Goal: Task Accomplishment & Management: Check status

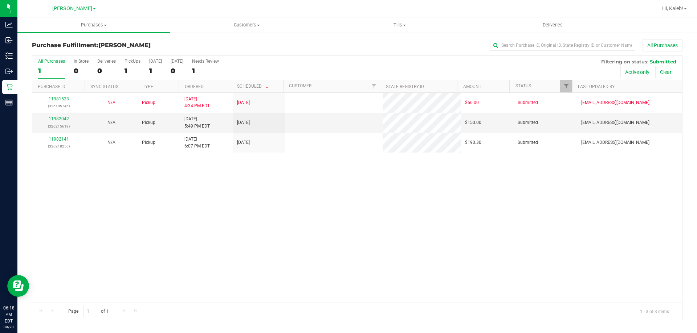
click at [228, 205] on div "11981523 (326185746) N/A Pickup [DATE] 4:34 PM EDT 9/20/2025 $56.00 Submitted […" at bounding box center [357, 198] width 650 height 210
click at [62, 120] on link "11982042" at bounding box center [59, 118] width 20 height 5
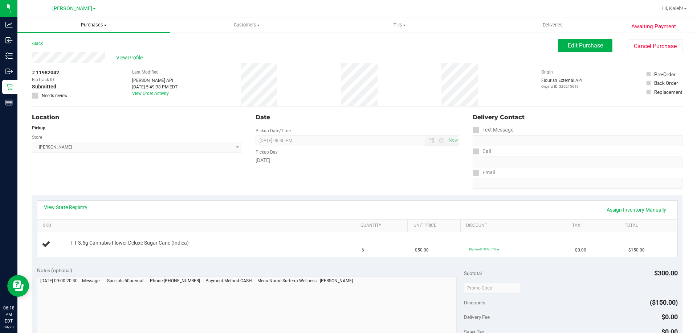
click at [93, 21] on uib-tab-heading "Purchases Summary of purchases Fulfillment All purchases" at bounding box center [93, 24] width 153 height 15
click at [77, 49] on li "Fulfillment" at bounding box center [93, 52] width 153 height 9
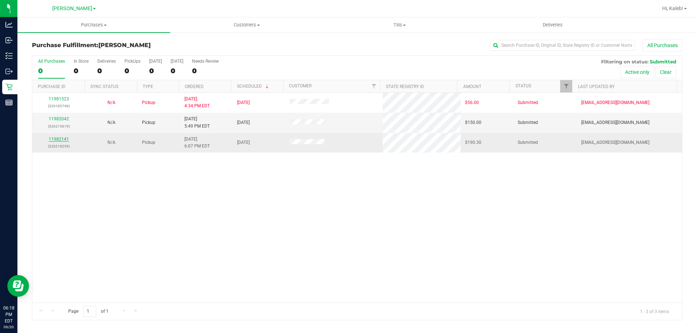
click at [65, 140] on link "11982141" at bounding box center [59, 139] width 20 height 5
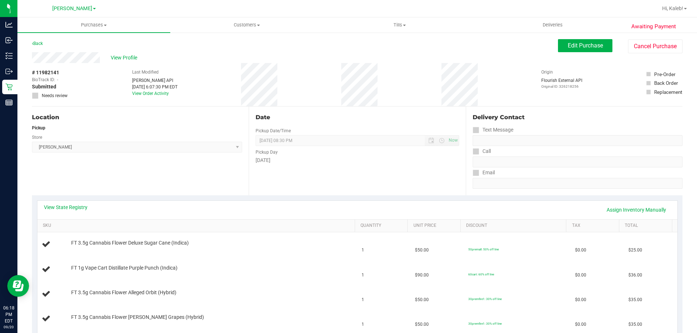
drag, startPoint x: 324, startPoint y: 170, endPoint x: 329, endPoint y: 193, distance: 23.1
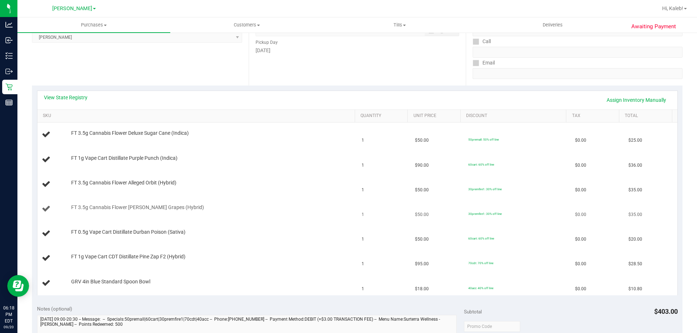
scroll to position [163, 0]
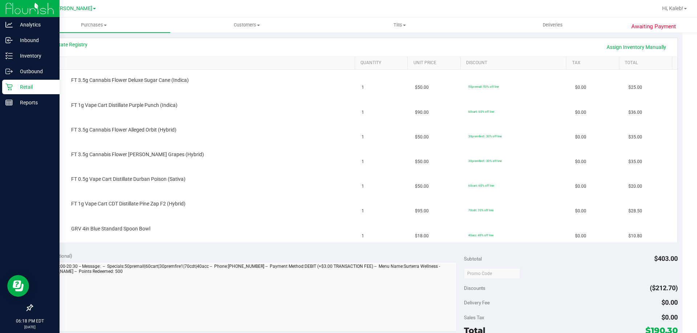
click at [15, 86] on p "Retail" at bounding box center [35, 87] width 44 height 9
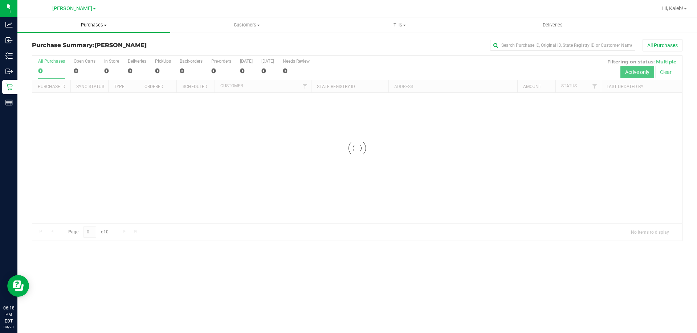
click at [114, 26] on span "Purchases" at bounding box center [93, 25] width 153 height 7
click at [75, 53] on li "Fulfillment" at bounding box center [93, 52] width 153 height 9
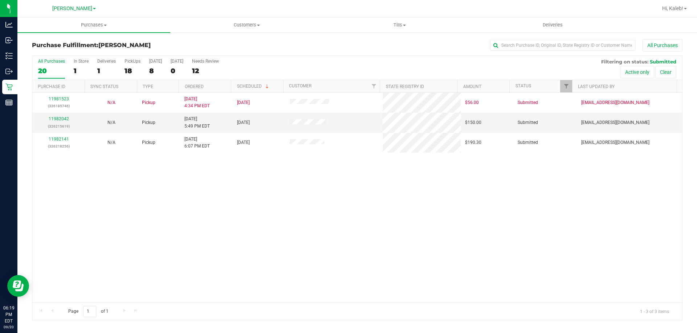
click at [283, 52] on div "Purchase Fulfillment: [PERSON_NAME] All Purchases" at bounding box center [357, 47] width 650 height 16
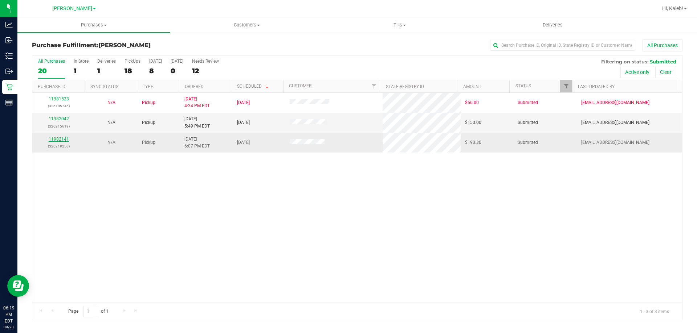
click at [61, 139] on link "11982141" at bounding box center [59, 139] width 20 height 5
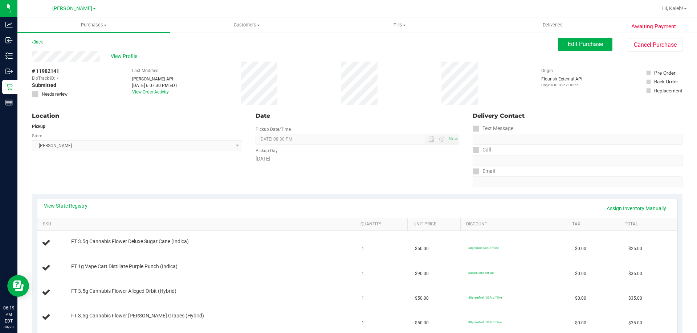
scroll to position [36, 0]
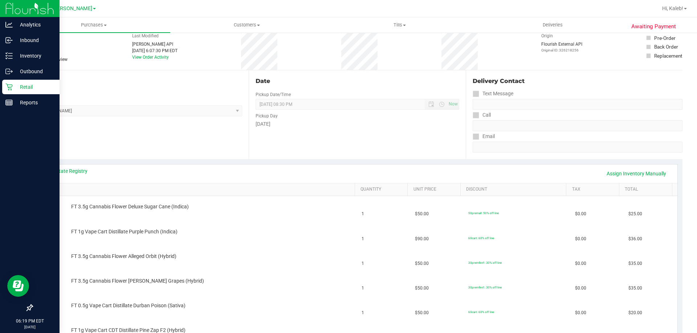
click at [34, 88] on p "Retail" at bounding box center [35, 87] width 44 height 9
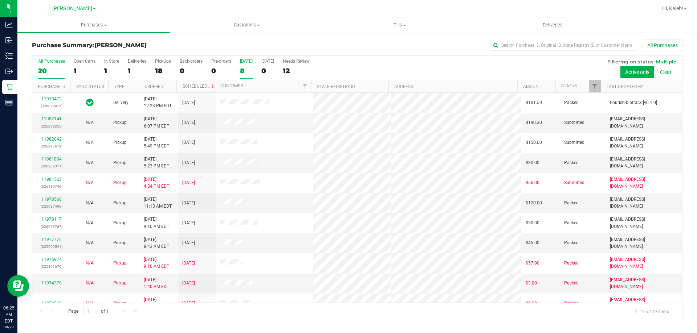
click at [243, 62] on div "[DATE]" at bounding box center [246, 61] width 13 height 5
click at [0, 0] on input "[DATE] 8" at bounding box center [0, 0] width 0 height 0
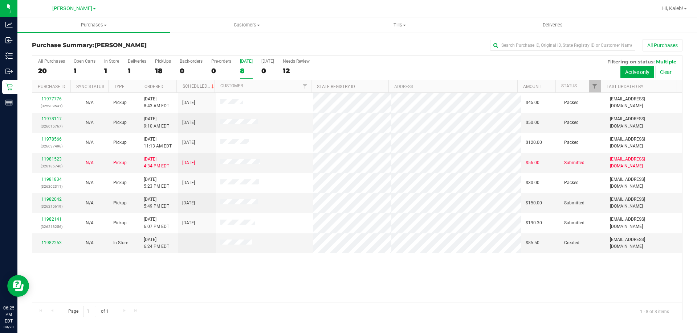
click at [380, 294] on div "11977776 (325909541) N/A Pickup [DATE] 8:43 AM EDT 9/20/2025 $45.00 Packed [EMA…" at bounding box center [357, 198] width 650 height 210
